Goal: Communication & Community: Answer question/provide support

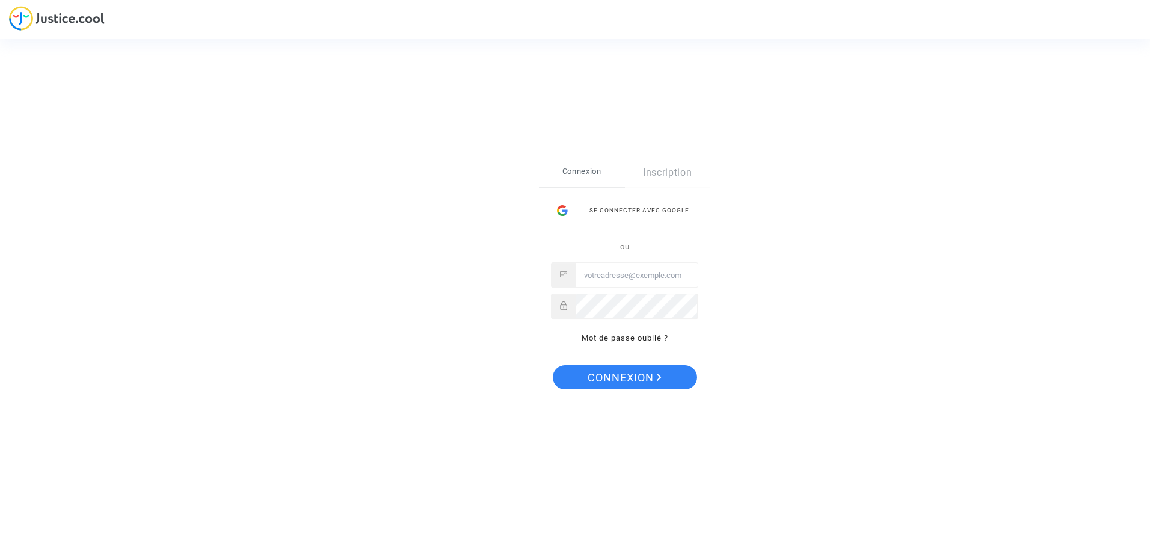
type input "[EMAIL_ADDRESS][DOMAIN_NAME]"
click at [645, 373] on span "Connexion" at bounding box center [624, 377] width 74 height 25
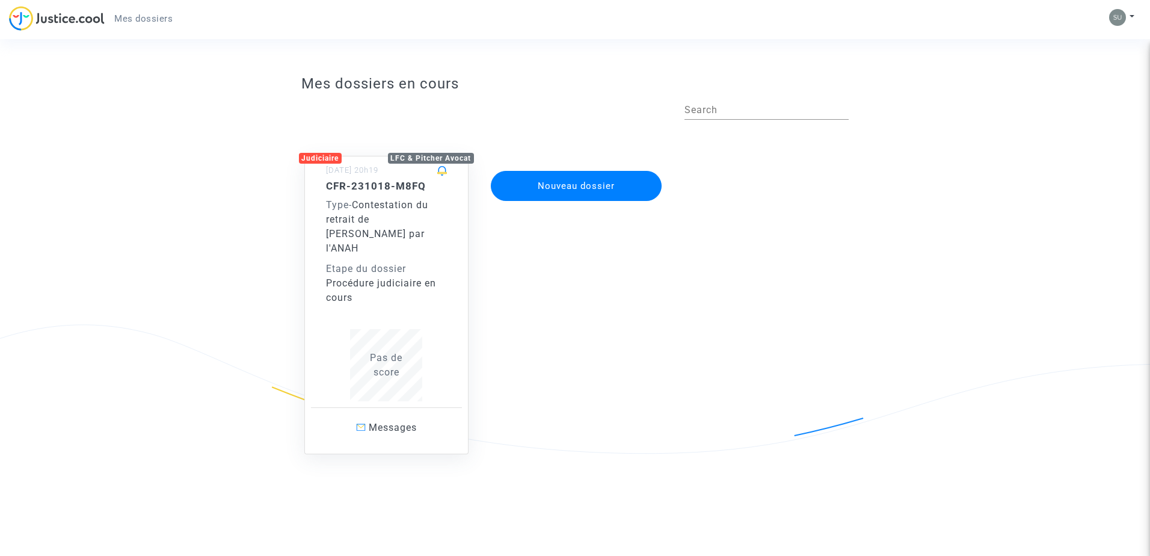
click at [425, 230] on div "Type - Contestation du retrait de MaPrimeRénov par l'ANAH" at bounding box center [386, 227] width 121 height 58
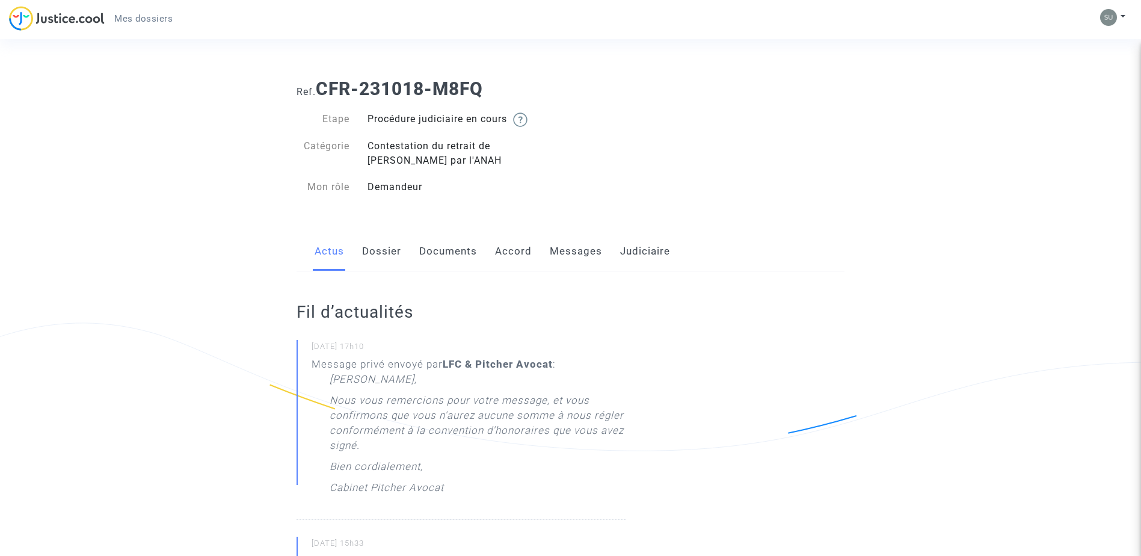
click at [376, 242] on link "Dossier" at bounding box center [381, 251] width 39 height 40
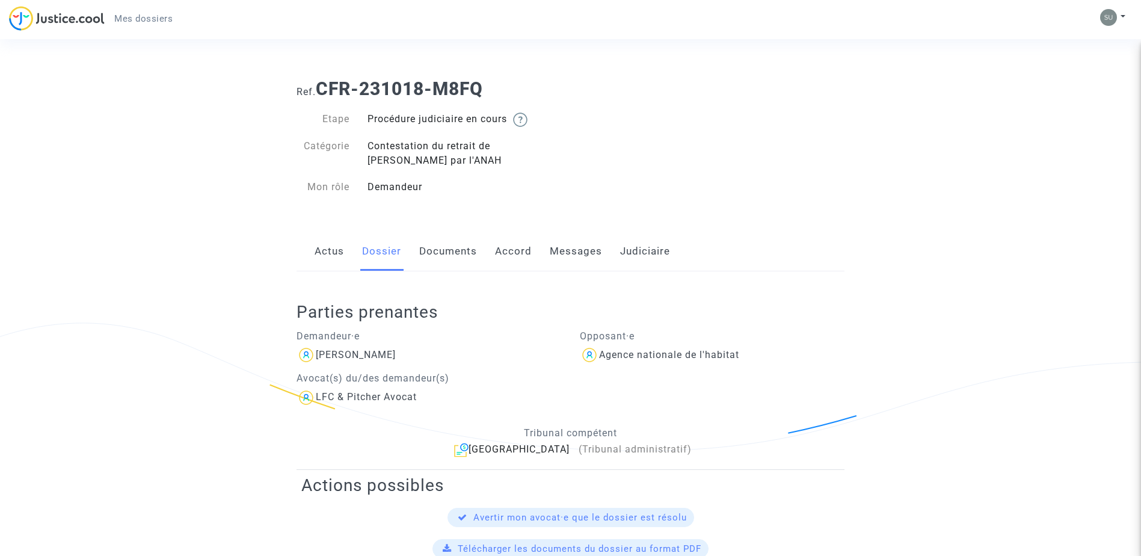
scroll to position [120, 0]
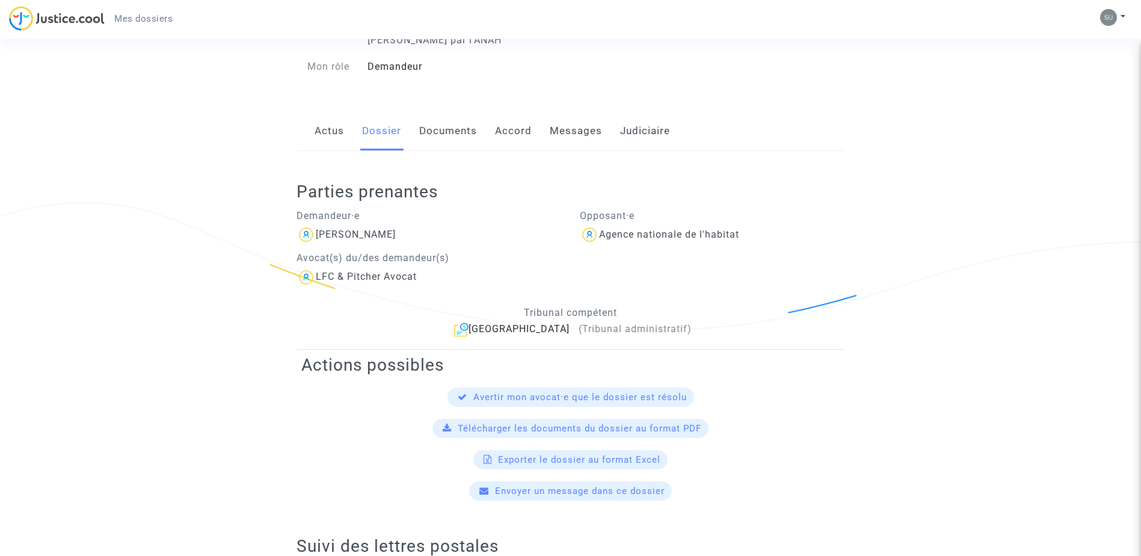
click at [343, 131] on link "Actus" at bounding box center [328, 131] width 29 height 40
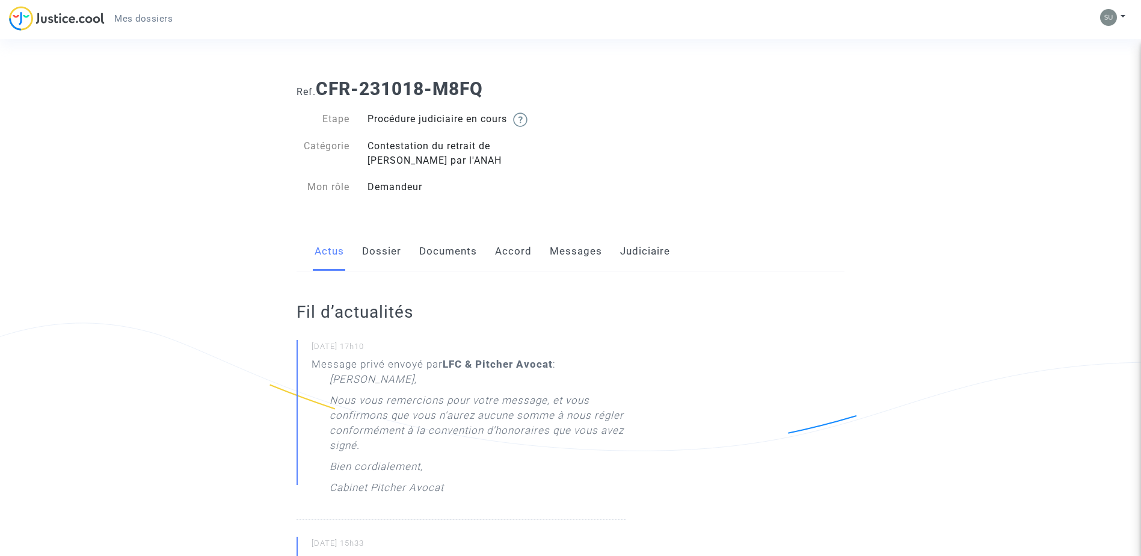
click at [579, 244] on link "Messages" at bounding box center [576, 251] width 52 height 40
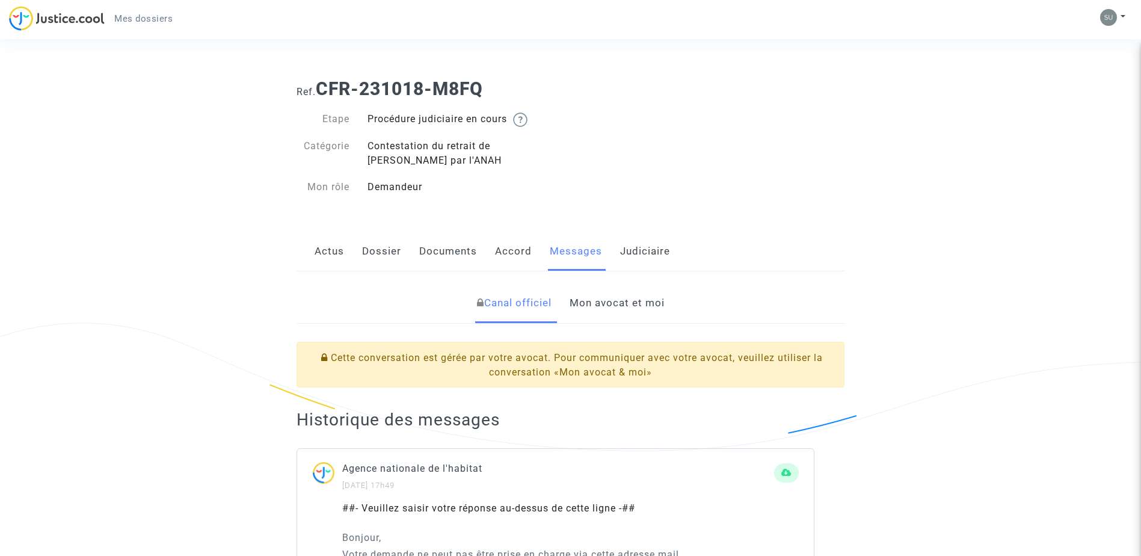
click at [583, 298] on link "Mon avocat et moi" at bounding box center [616, 303] width 95 height 40
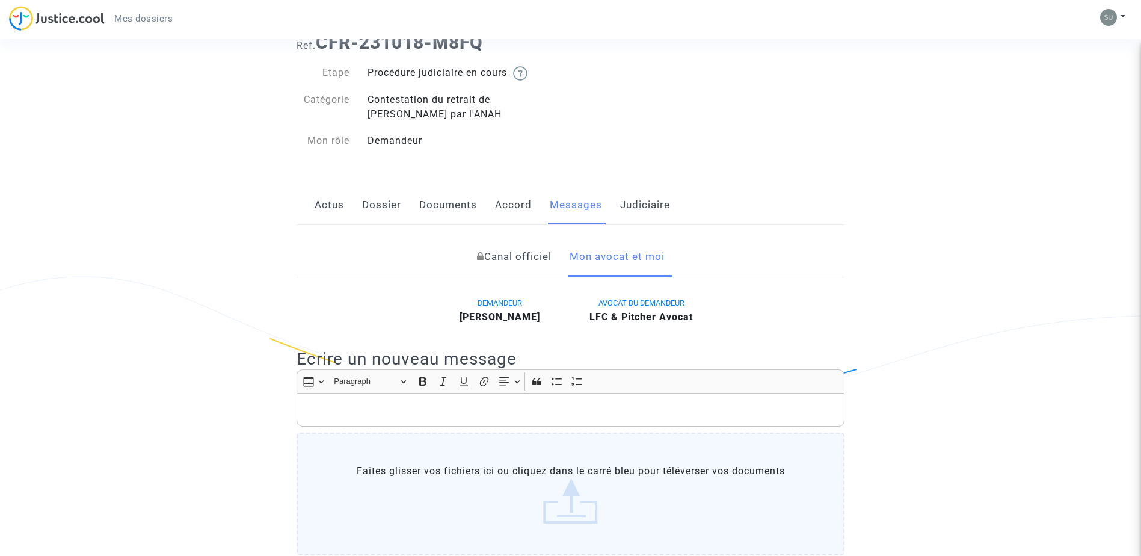
scroll to position [60, 0]
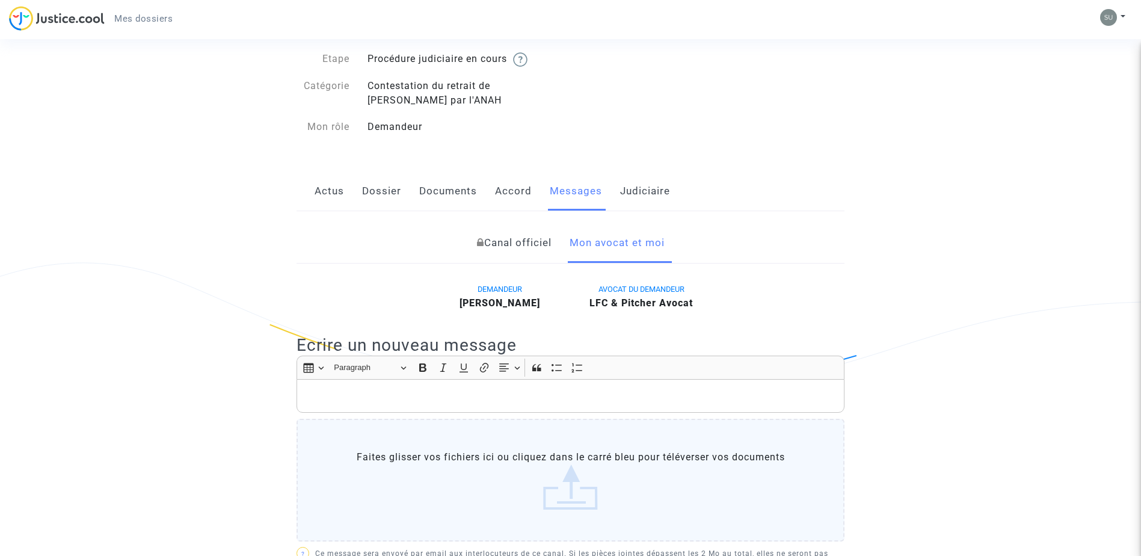
click at [440, 449] on label "Faites glisser vos fichiers ici ou cliquez dans le carré bleu pour téléverser v…" at bounding box center [570, 479] width 548 height 123
click at [0, 0] on input "Faites glisser vos fichiers ici ou cliquez dans le carré bleu pour téléverser v…" at bounding box center [0, 0] width 0 height 0
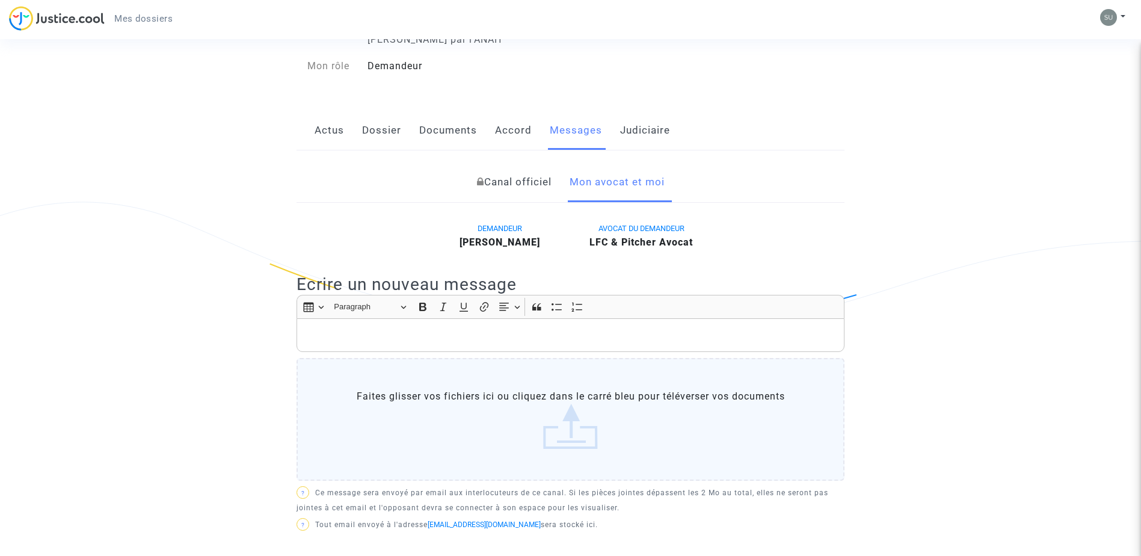
scroll to position [241, 0]
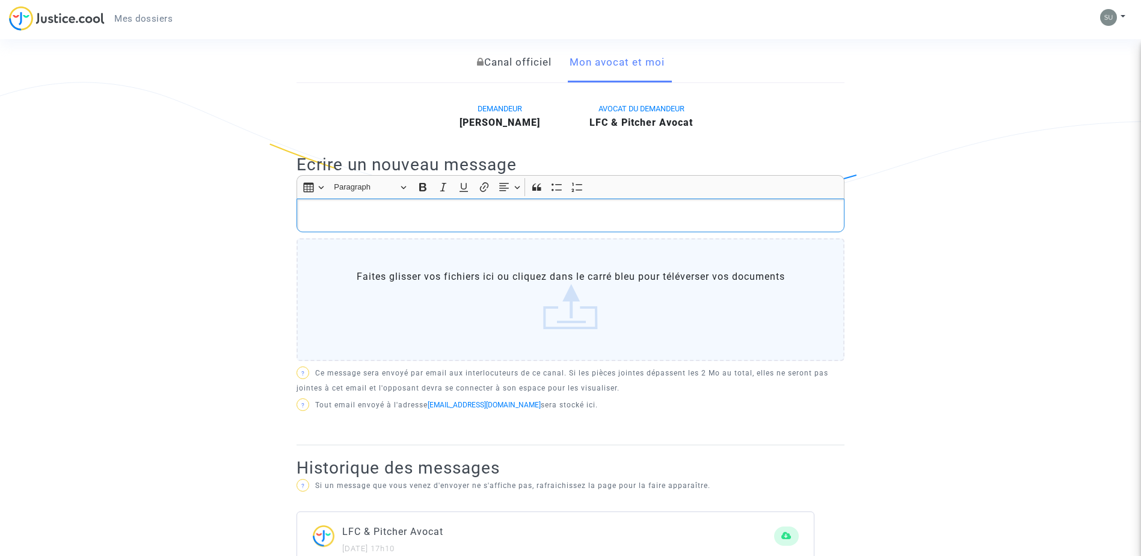
click at [349, 213] on p "Rich Text Editor, main" at bounding box center [570, 215] width 535 height 15
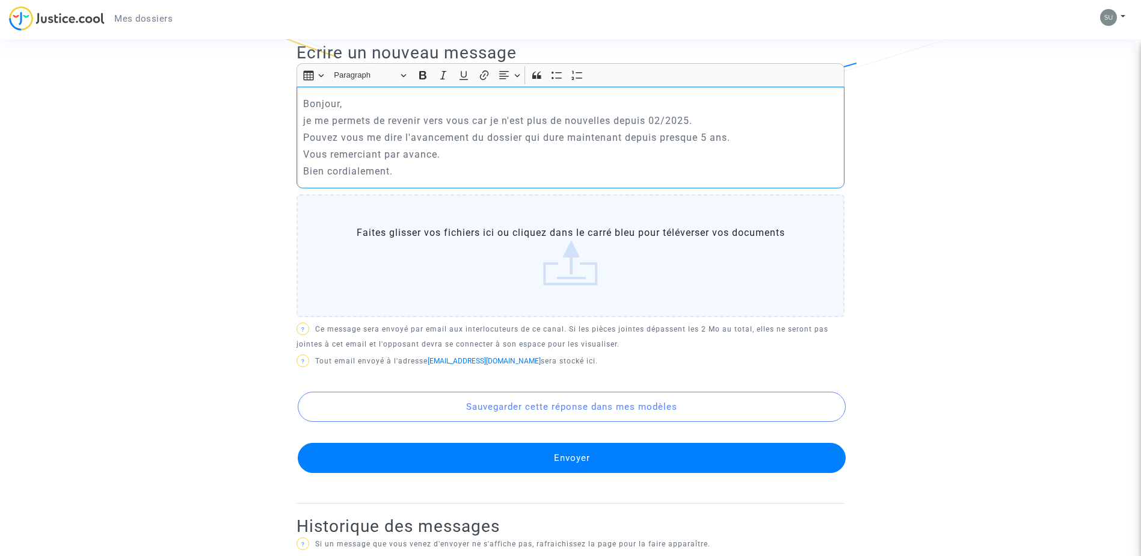
scroll to position [361, 0]
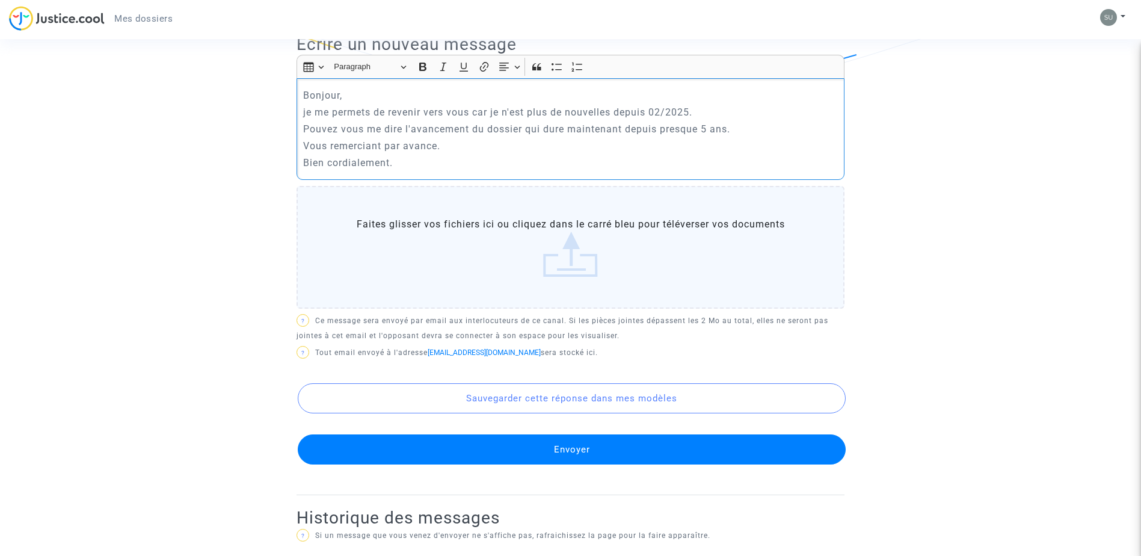
click at [624, 444] on button "Envoyer" at bounding box center [572, 449] width 548 height 30
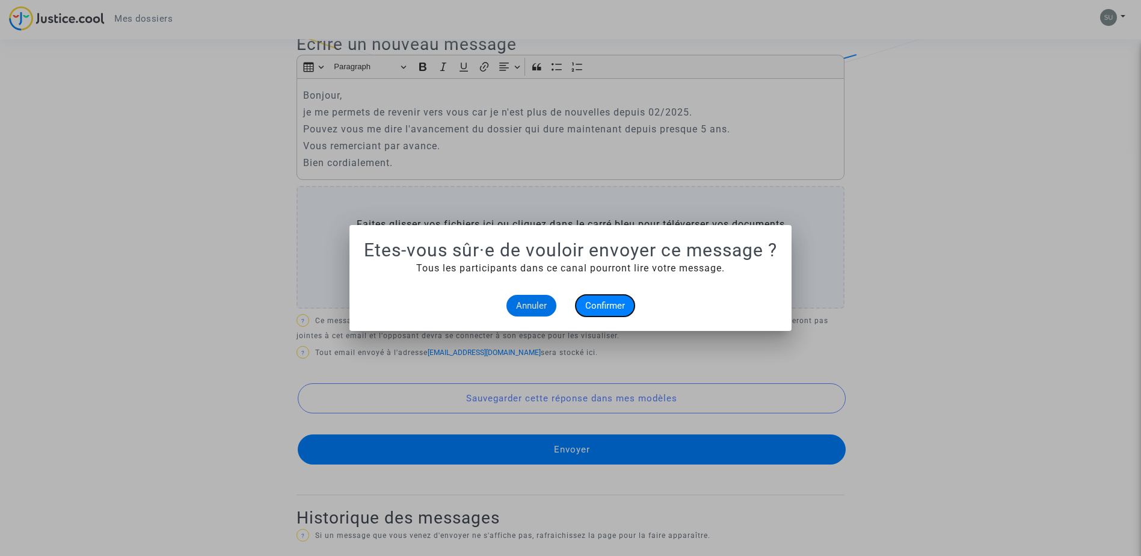
click at [594, 297] on button "Confirmer" at bounding box center [604, 306] width 59 height 22
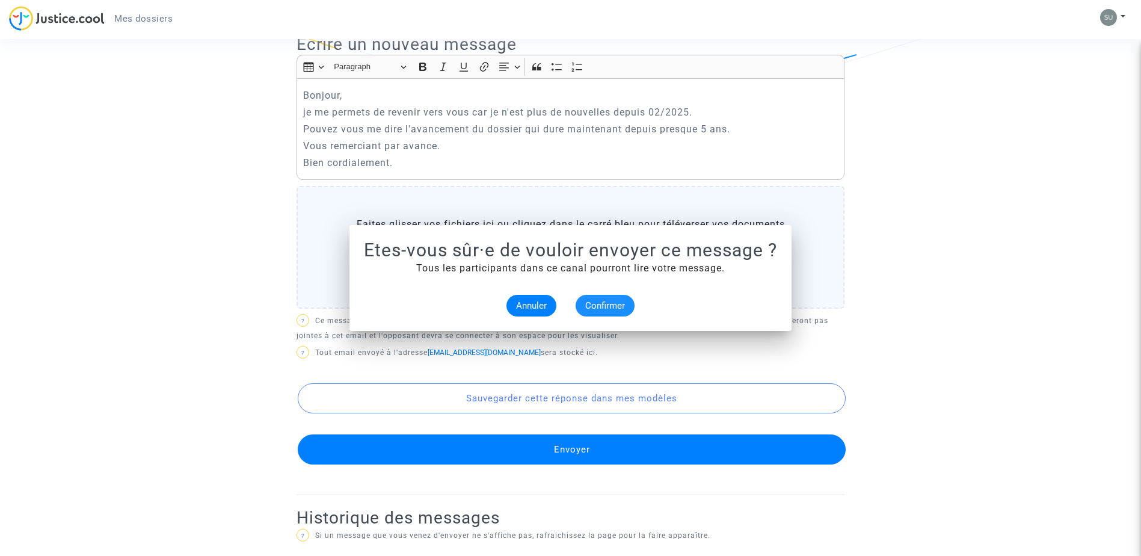
scroll to position [361, 0]
